Goal: Transaction & Acquisition: Obtain resource

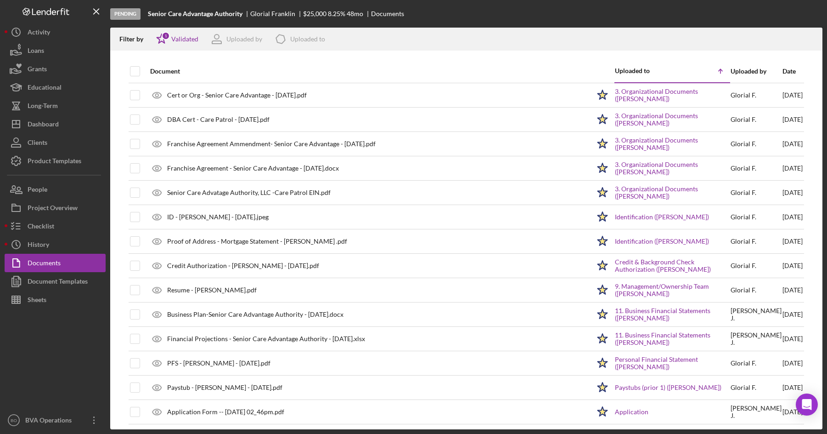
scroll to position [792, 0]
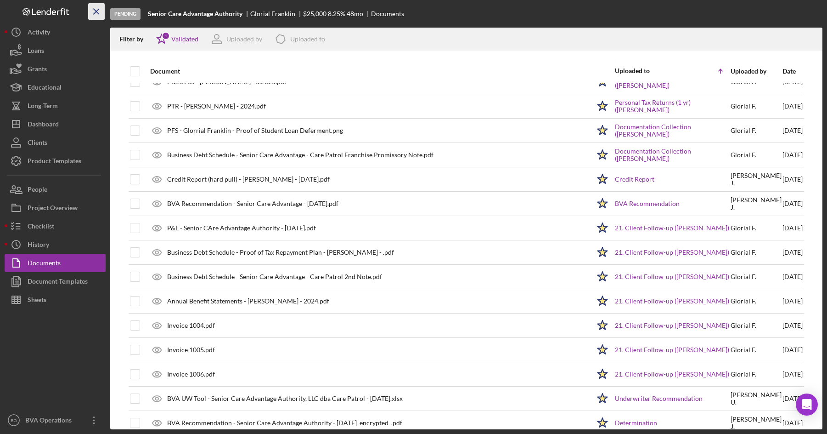
click at [94, 11] on icon "Icon/Menu Close" at bounding box center [96, 11] width 21 height 21
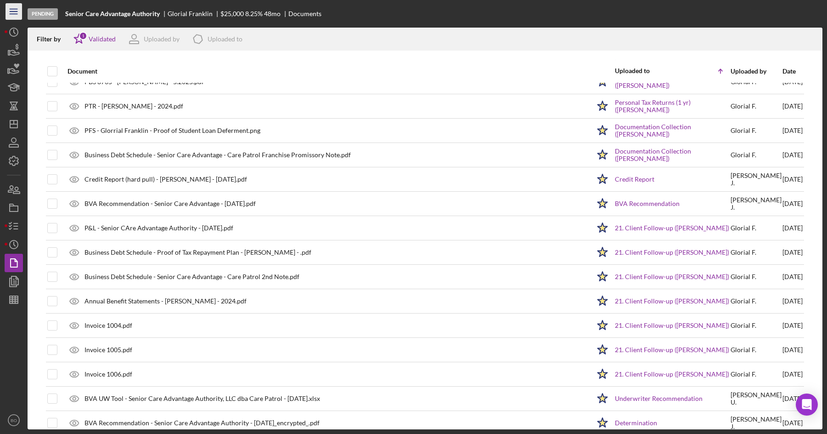
click at [11, 14] on line "button" at bounding box center [13, 14] width 7 height 0
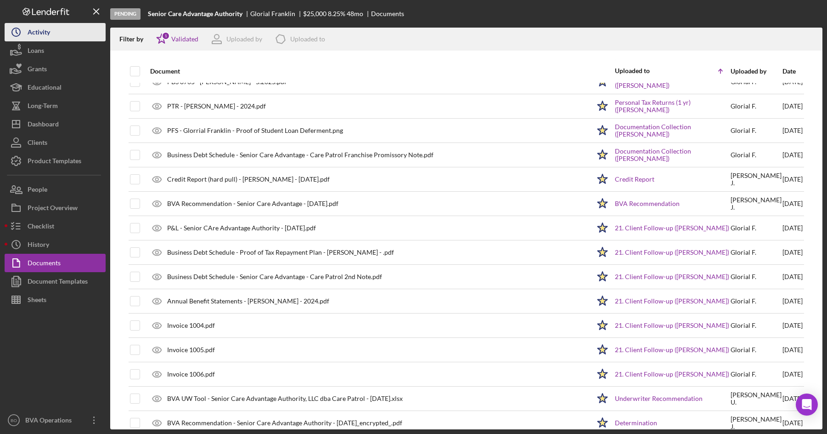
click at [62, 31] on button "Icon/History Activity" at bounding box center [55, 32] width 101 height 18
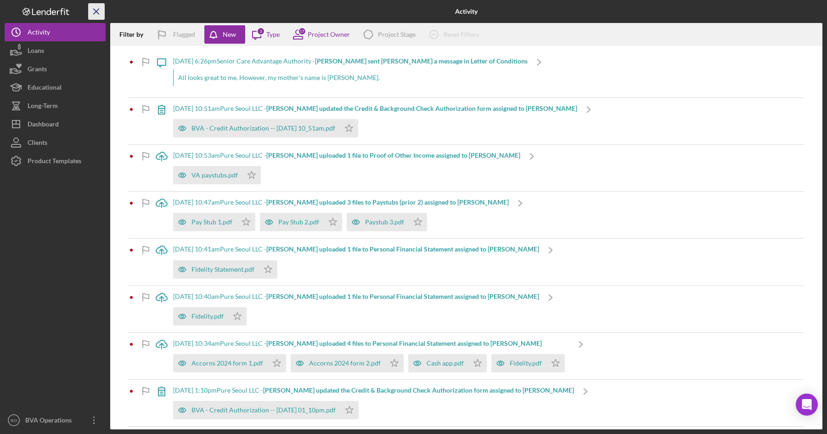
click at [99, 10] on icon "Icon/Menu Close" at bounding box center [96, 11] width 21 height 21
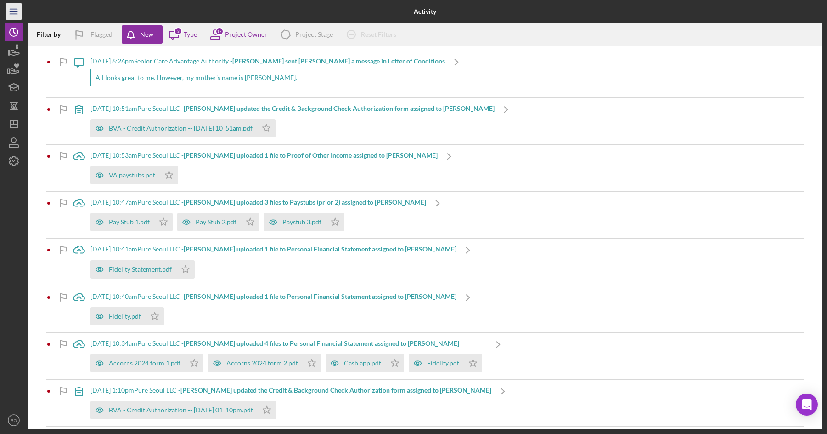
click at [14, 10] on icon "Icon/Menu" at bounding box center [14, 11] width 21 height 21
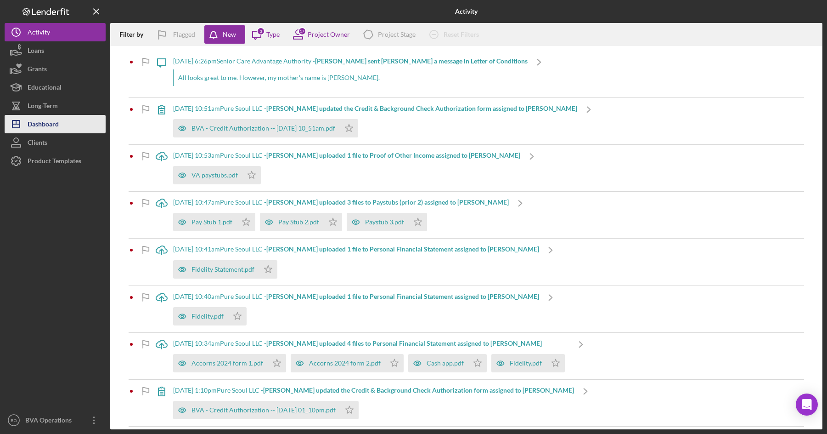
click at [48, 124] on div "Dashboard" at bounding box center [43, 125] width 31 height 21
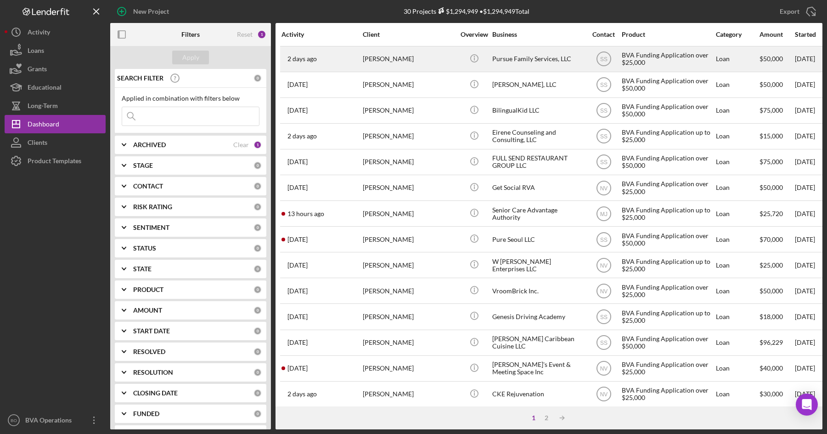
click at [525, 59] on div "Pursue Family Services, LLC" at bounding box center [538, 59] width 92 height 24
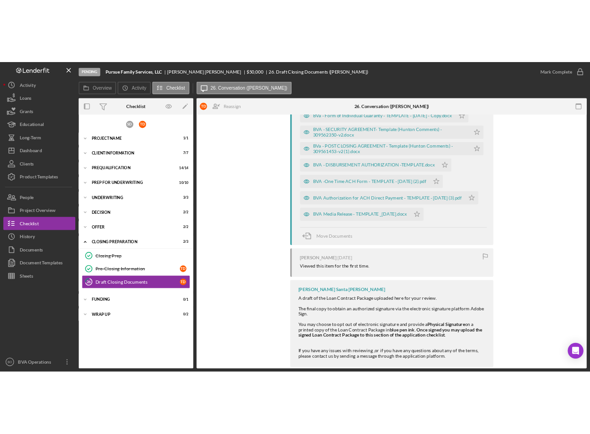
scroll to position [497, 0]
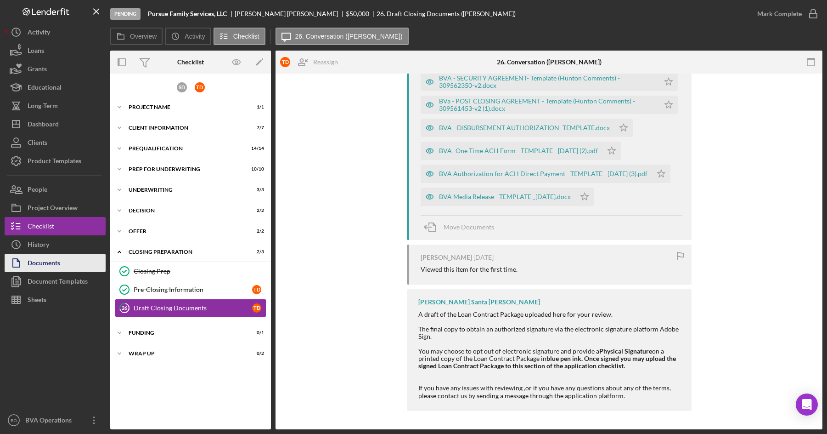
click at [56, 265] on div "Documents" at bounding box center [44, 263] width 33 height 21
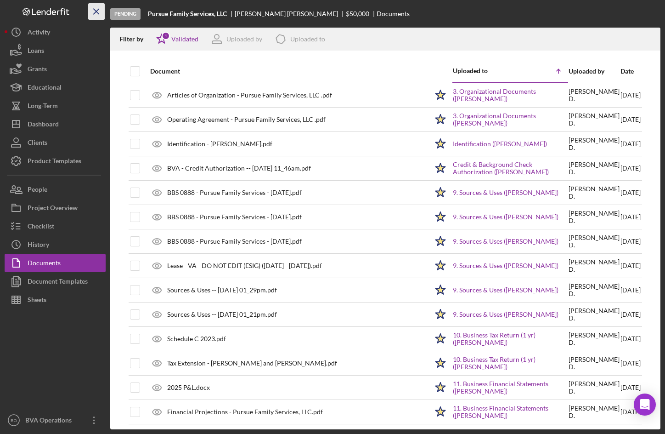
click at [101, 11] on icon "Icon/Menu Close" at bounding box center [96, 11] width 21 height 21
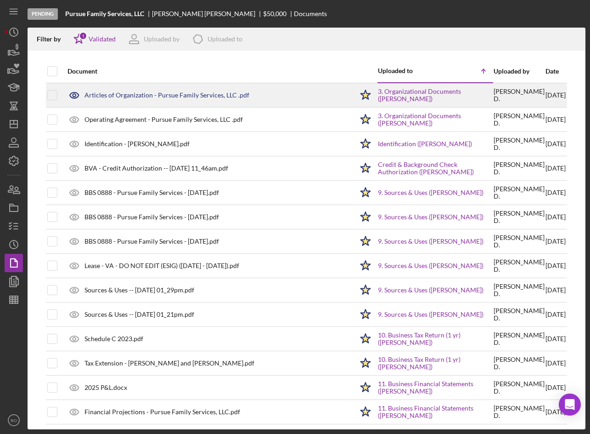
click at [75, 96] on icon at bounding box center [74, 95] width 3 height 3
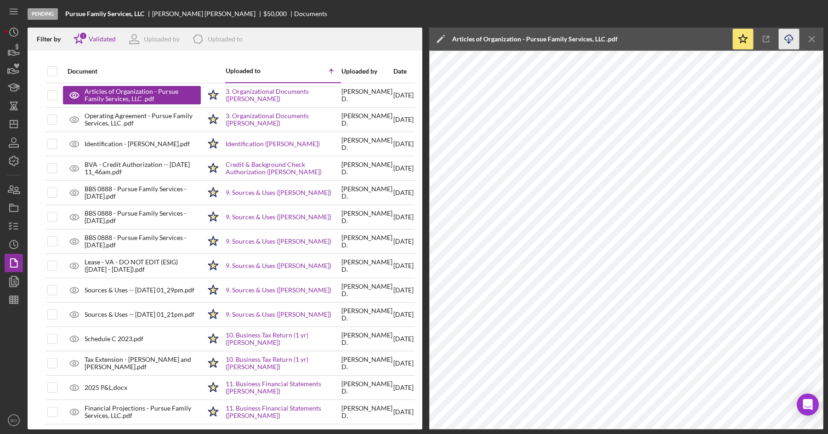
click at [789, 42] on polyline "button" at bounding box center [788, 42] width 3 height 1
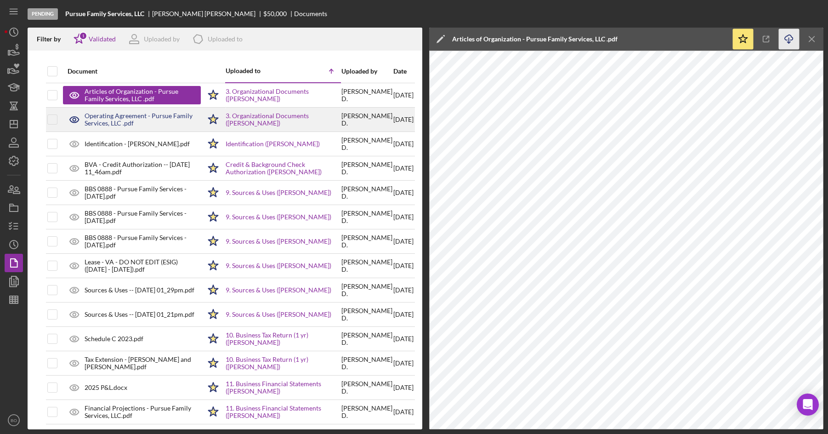
click at [110, 123] on div "Operating Agreement - Pursue Family Services, LLC .pdf" at bounding box center [142, 119] width 116 height 15
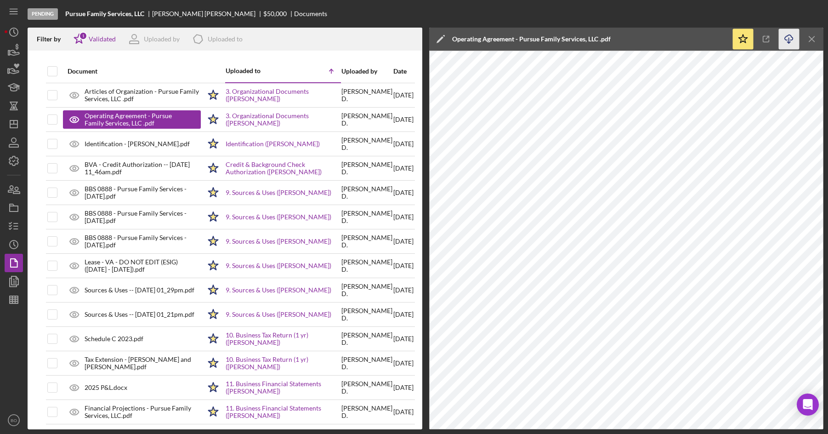
click at [788, 40] on line "button" at bounding box center [788, 40] width 0 height 5
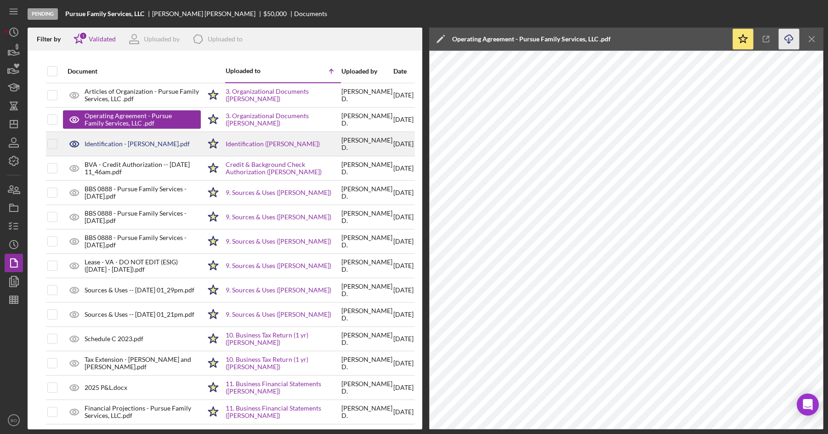
click at [113, 146] on div "Identification - [PERSON_NAME].pdf" at bounding box center [136, 143] width 105 height 7
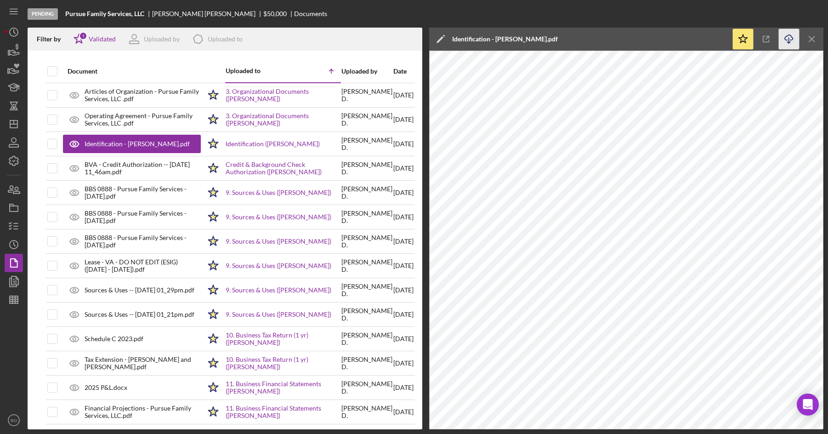
click at [788, 38] on line "button" at bounding box center [788, 40] width 0 height 5
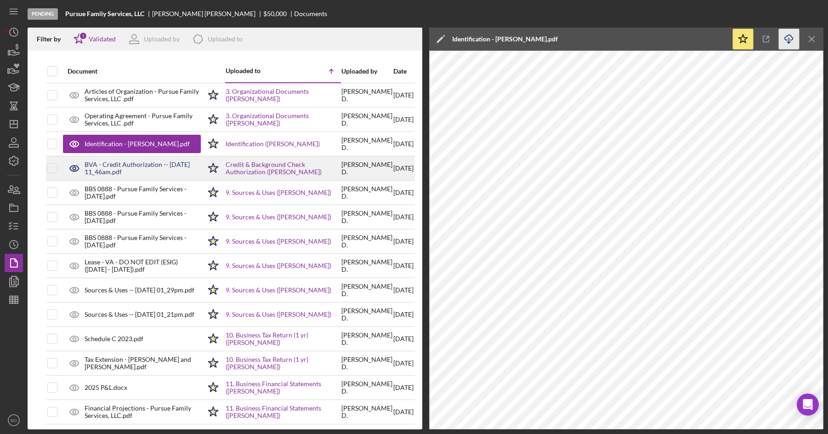
click at [73, 167] on icon at bounding box center [74, 168] width 3 height 3
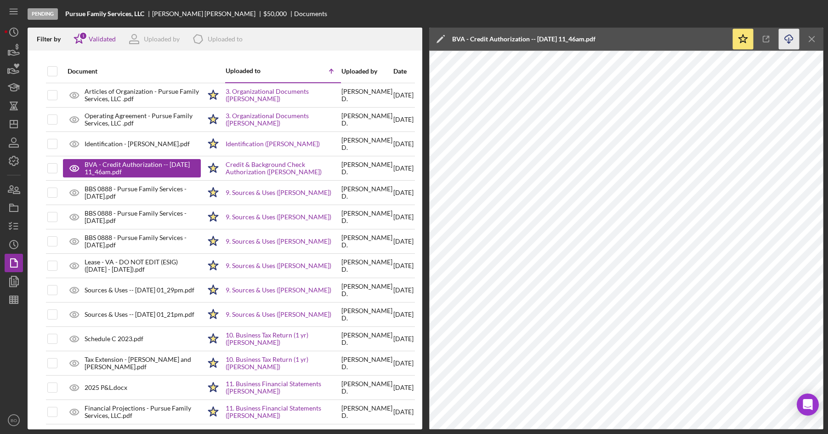
click at [790, 43] on icon "Icon/Download" at bounding box center [788, 39] width 21 height 21
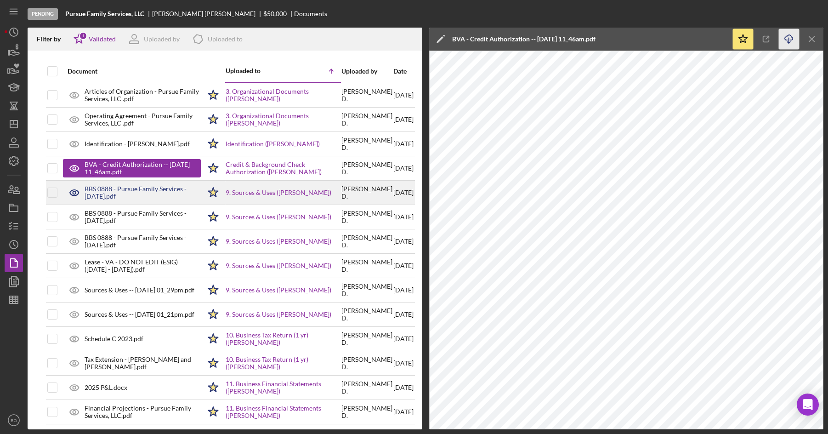
click at [69, 193] on icon at bounding box center [74, 192] width 23 height 23
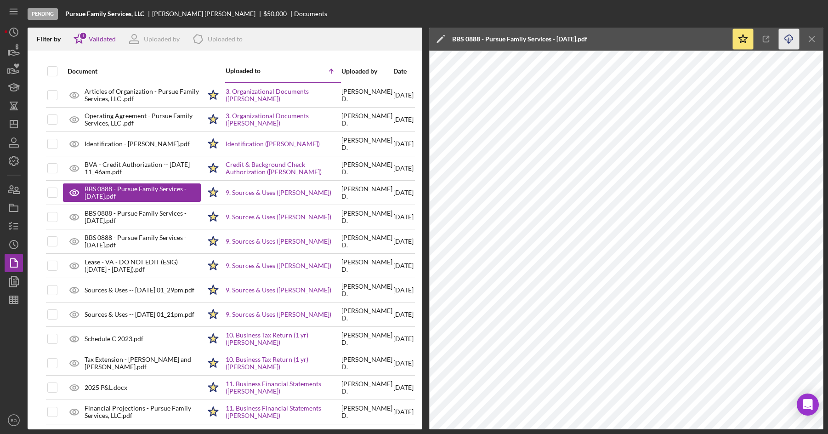
click at [788, 34] on icon "Icon/Download" at bounding box center [788, 39] width 21 height 21
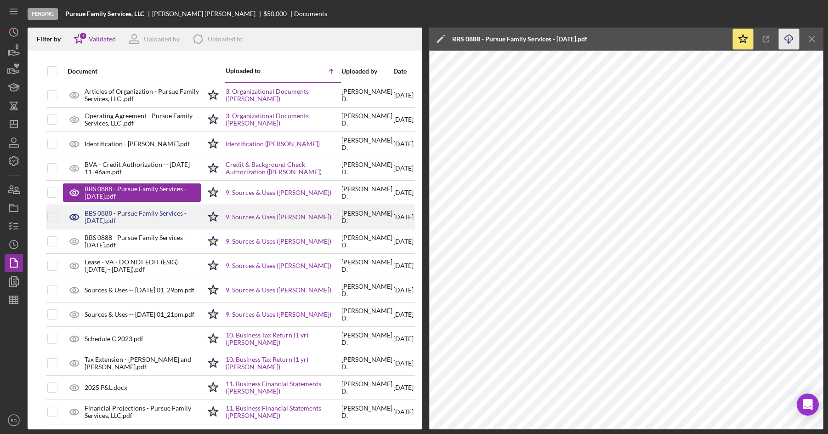
click at [137, 213] on div "BBS 0888 - Pursue Family Services - [DATE].pdf" at bounding box center [142, 216] width 116 height 15
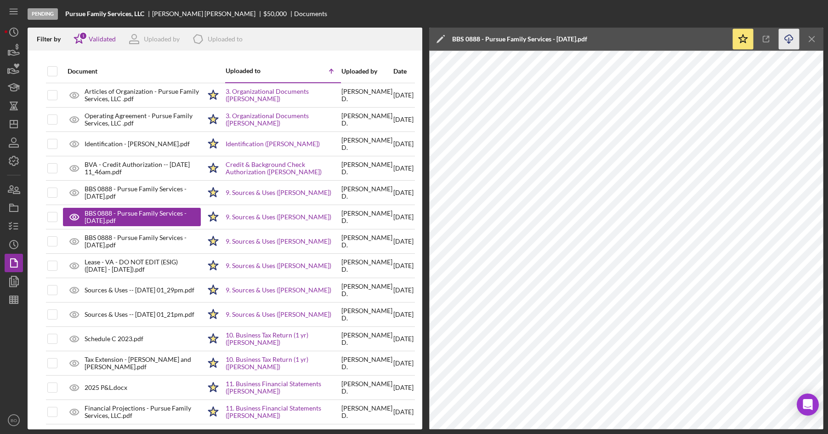
click at [784, 39] on icon "Icon/Download" at bounding box center [788, 39] width 21 height 21
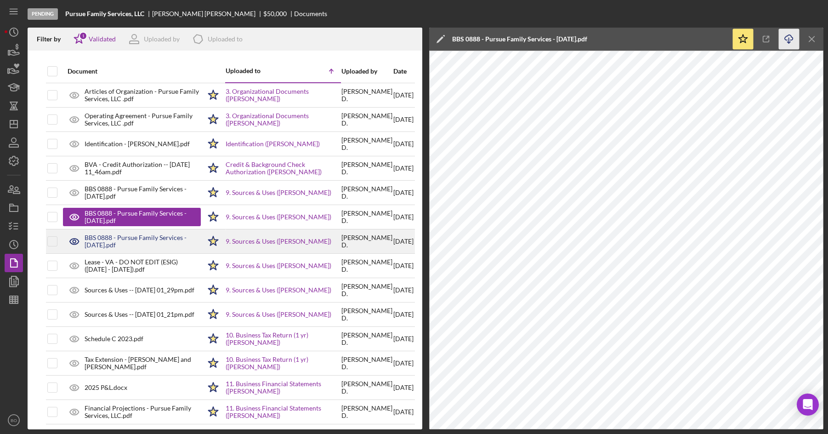
click at [126, 240] on div "BBS 0888 - Pursue Family Services - [DATE].pdf" at bounding box center [142, 241] width 116 height 15
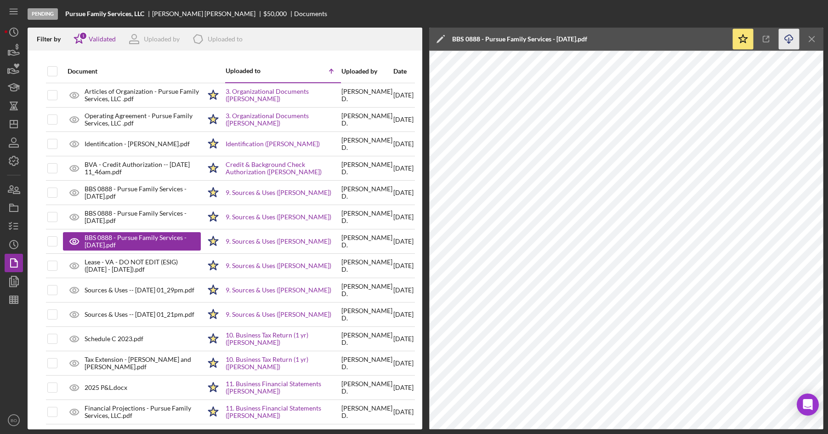
click at [792, 40] on icon "Icon/Download" at bounding box center [788, 39] width 21 height 21
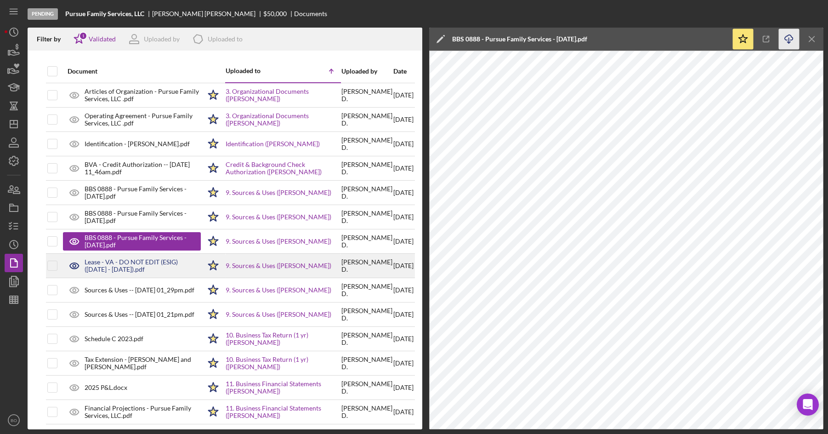
click at [117, 261] on div "Lease - VA - DO NOT EDIT (ESIG) ([DATE] - [DATE]).pdf" at bounding box center [142, 265] width 116 height 15
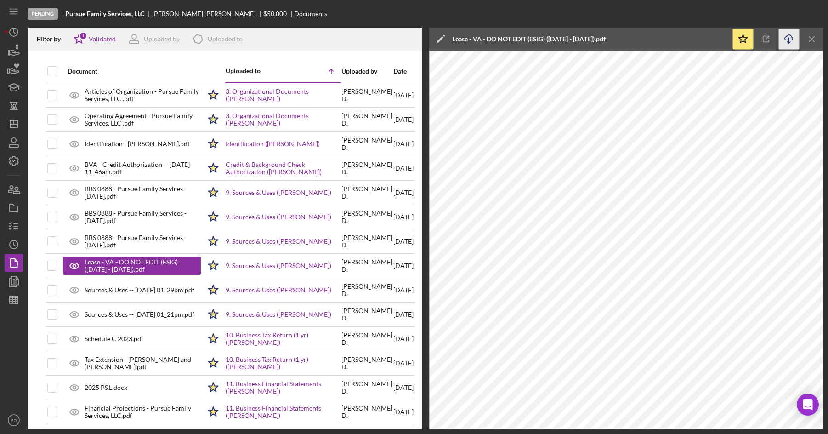
click at [790, 33] on icon "Icon/Download" at bounding box center [788, 39] width 21 height 21
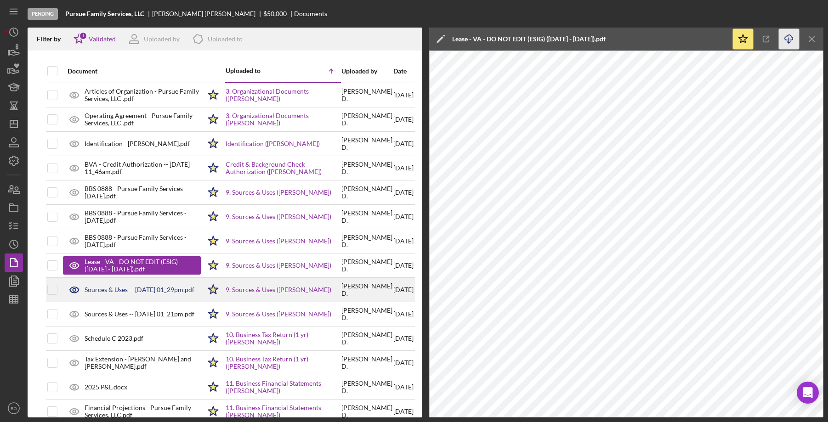
click at [119, 286] on div "Sources & Uses -- [DATE] 01_29pm.pdf" at bounding box center [139, 289] width 110 height 7
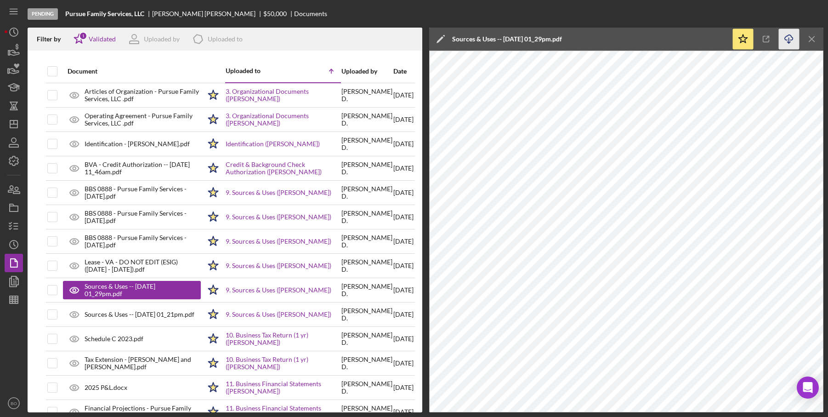
click at [786, 39] on icon "Icon/Download" at bounding box center [788, 39] width 21 height 21
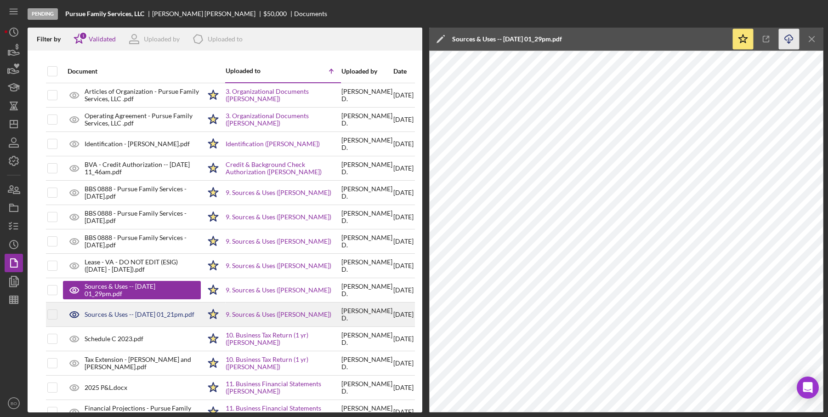
click at [116, 310] on div "Sources & Uses -- [DATE] 01_21pm.pdf" at bounding box center [139, 313] width 110 height 7
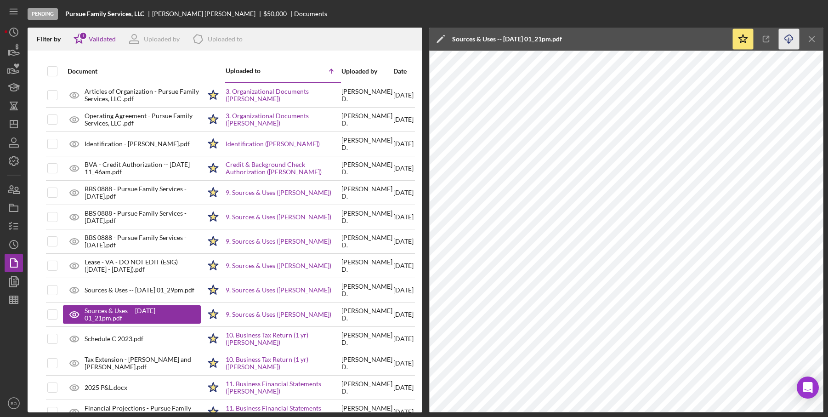
click at [787, 43] on icon "Icon/Download" at bounding box center [788, 39] width 21 height 21
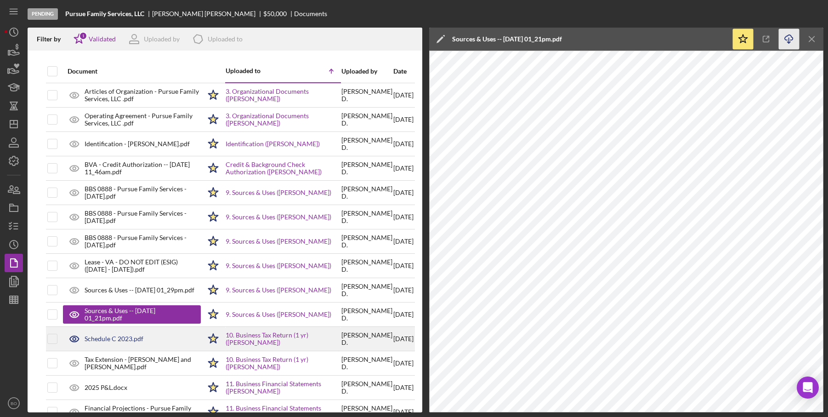
click at [122, 341] on div "Schedule C 2023.pdf" at bounding box center [113, 338] width 59 height 7
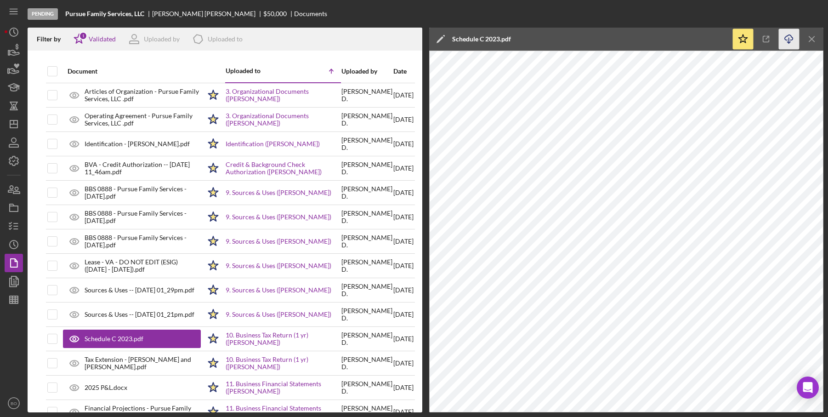
click at [788, 39] on icon "Icon/Download" at bounding box center [788, 39] width 21 height 21
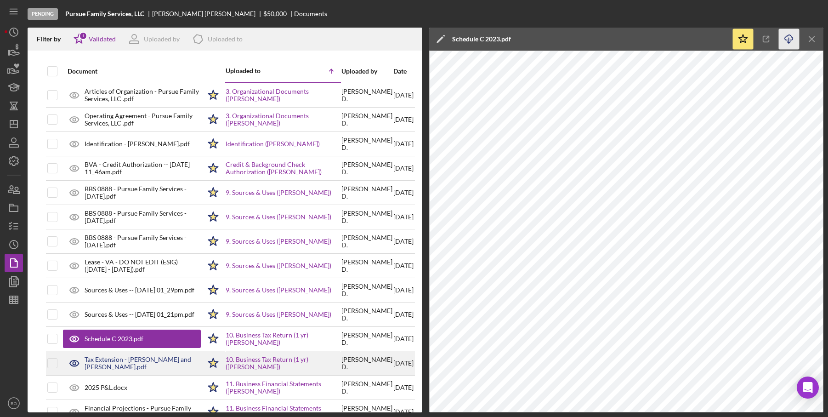
click at [136, 366] on div "Tax Extension - [PERSON_NAME] and [PERSON_NAME].pdf" at bounding box center [142, 362] width 116 height 15
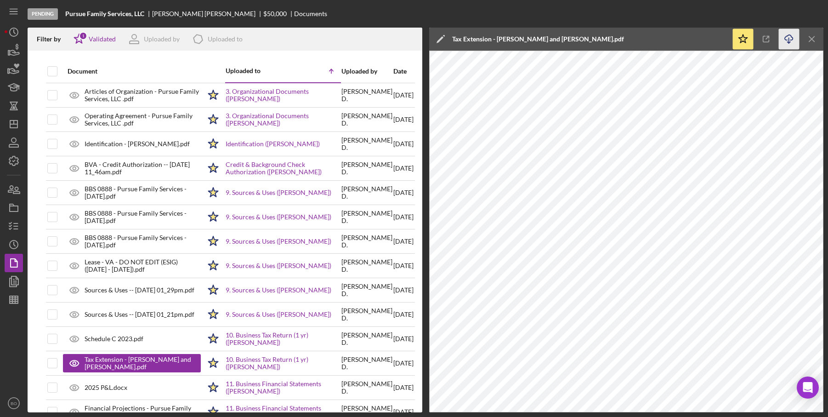
click at [791, 44] on icon "Icon/Download" at bounding box center [788, 39] width 21 height 21
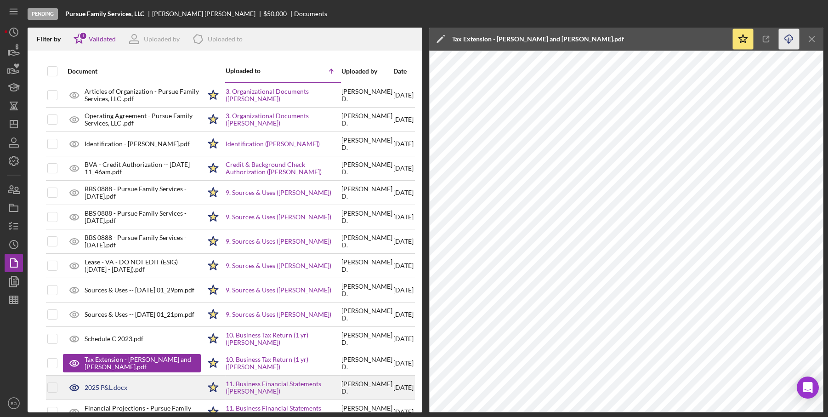
click at [127, 388] on div "2025 P&L.docx" at bounding box center [132, 387] width 138 height 23
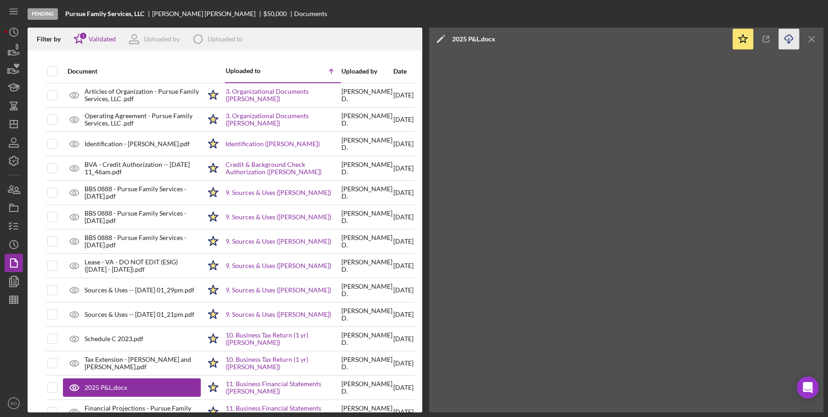
click at [783, 42] on icon "Icon/Download" at bounding box center [788, 39] width 21 height 21
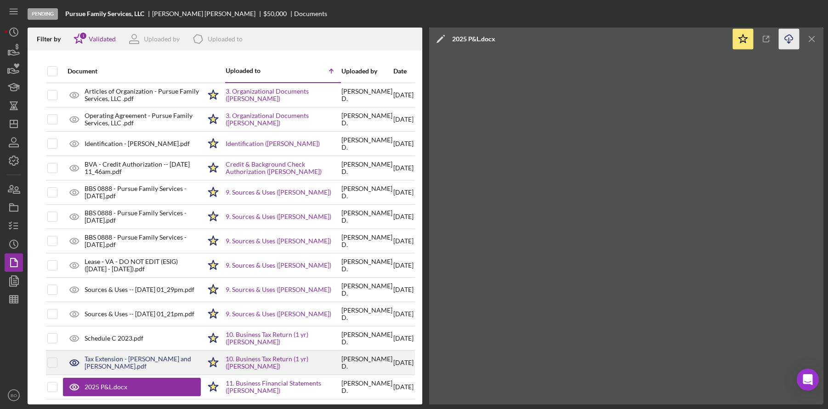
click at [142, 363] on div "Tax Extension - [PERSON_NAME] and [PERSON_NAME].pdf" at bounding box center [142, 362] width 116 height 15
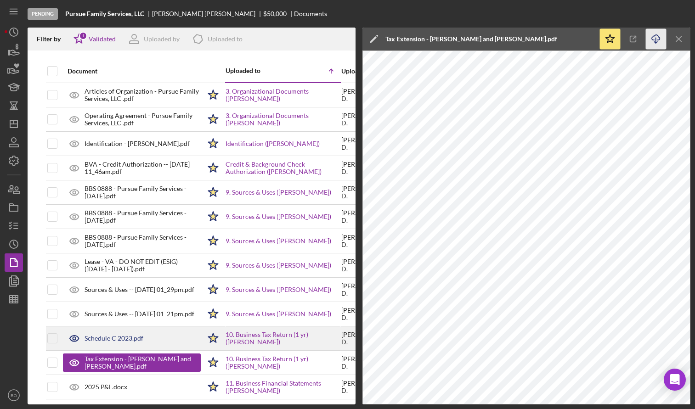
click at [132, 337] on div "Schedule C 2023.pdf" at bounding box center [113, 338] width 59 height 7
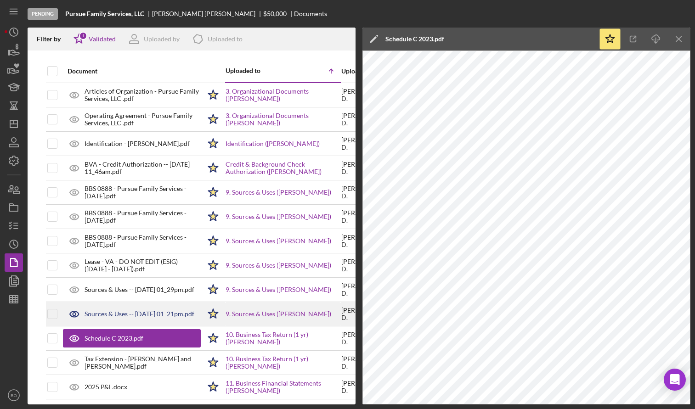
click at [105, 310] on div "Sources & Uses -- [DATE] 01_21pm.pdf" at bounding box center [139, 313] width 110 height 7
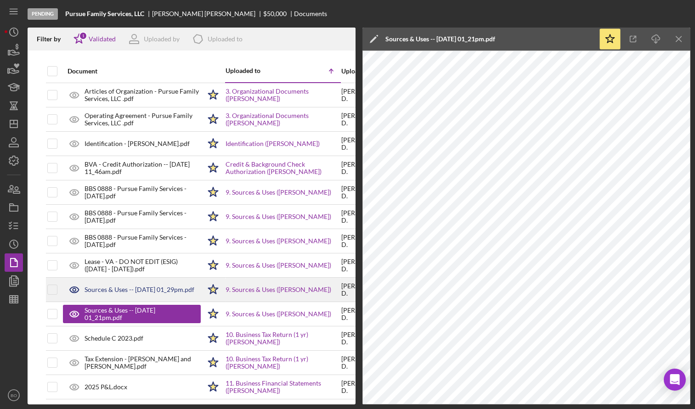
click at [123, 286] on div "Sources & Uses -- [DATE] 01_29pm.pdf" at bounding box center [139, 289] width 110 height 7
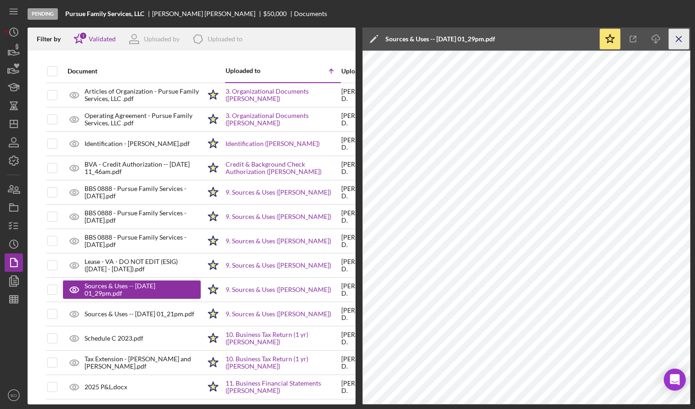
click at [680, 40] on line "button" at bounding box center [678, 38] width 5 height 5
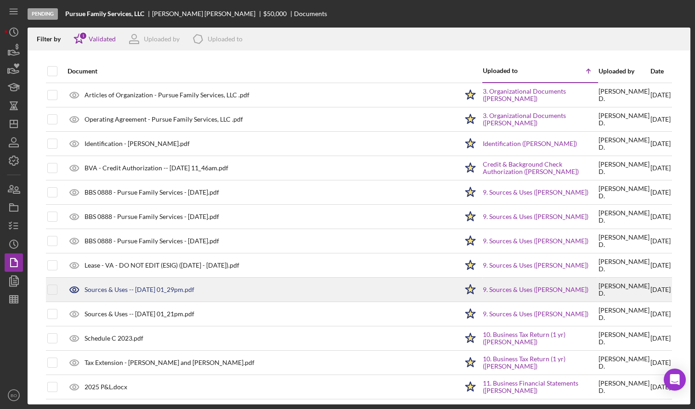
click at [219, 289] on div "Sources & Uses -- [DATE] 01_29pm.pdf" at bounding box center [260, 289] width 395 height 23
